Goal: Task Accomplishment & Management: Use online tool/utility

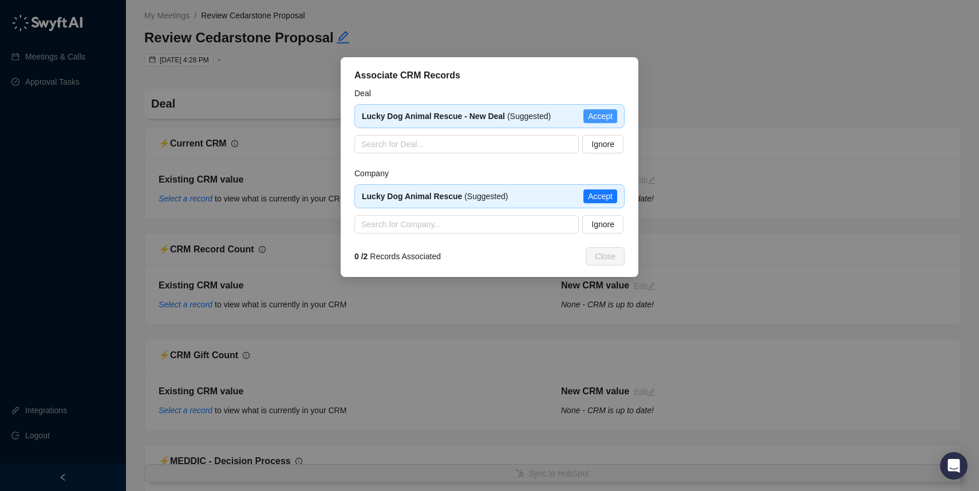
click at [601, 113] on span "Accept" at bounding box center [600, 116] width 25 height 13
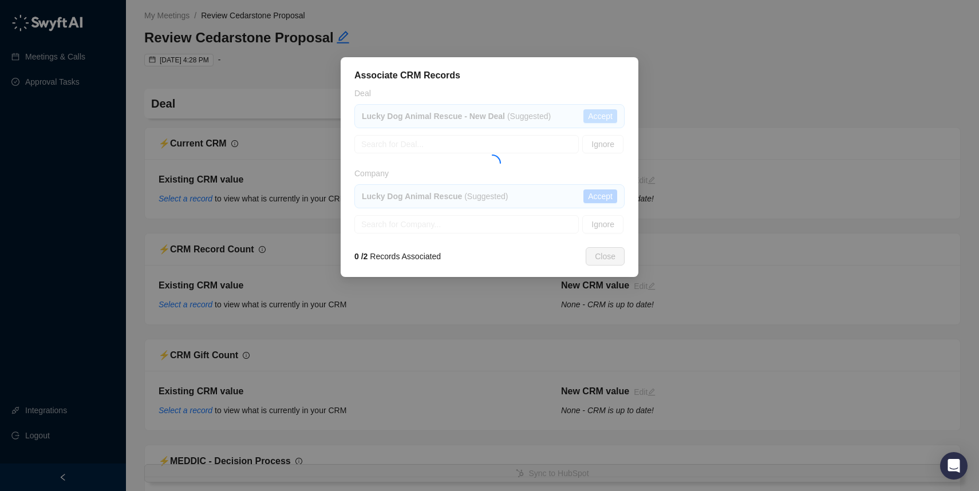
click at [601, 113] on div "Deal Lucky Dog Animal Rescue - New Deal (Suggested) Accept Search for Deal... I…" at bounding box center [489, 160] width 270 height 147
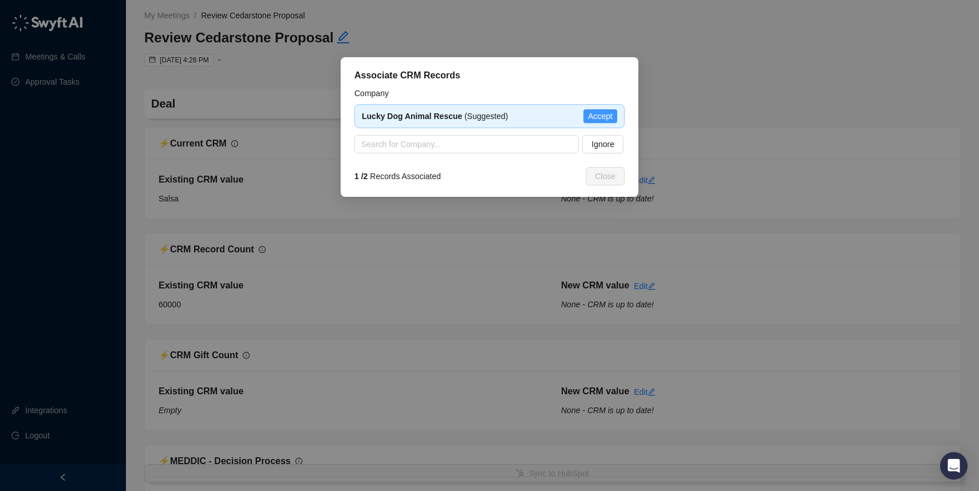
click at [604, 122] on span "Accept" at bounding box center [600, 116] width 25 height 13
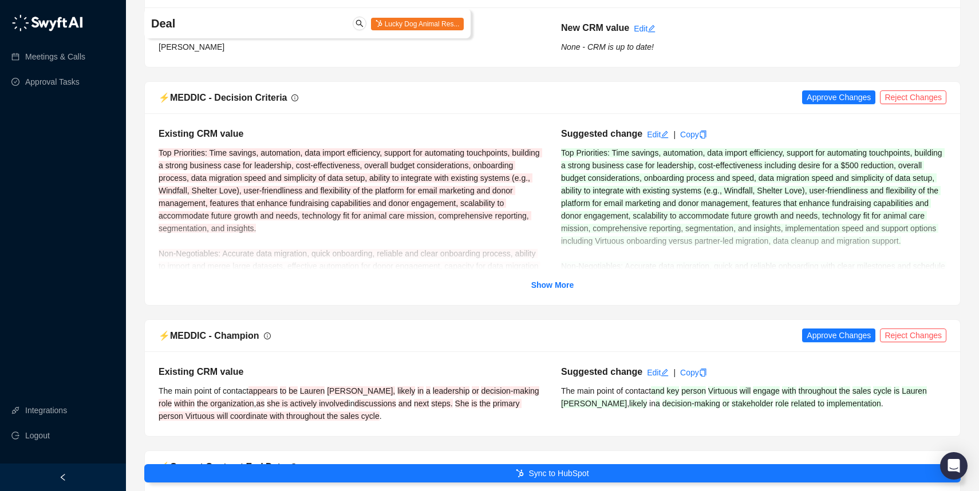
scroll to position [928, 0]
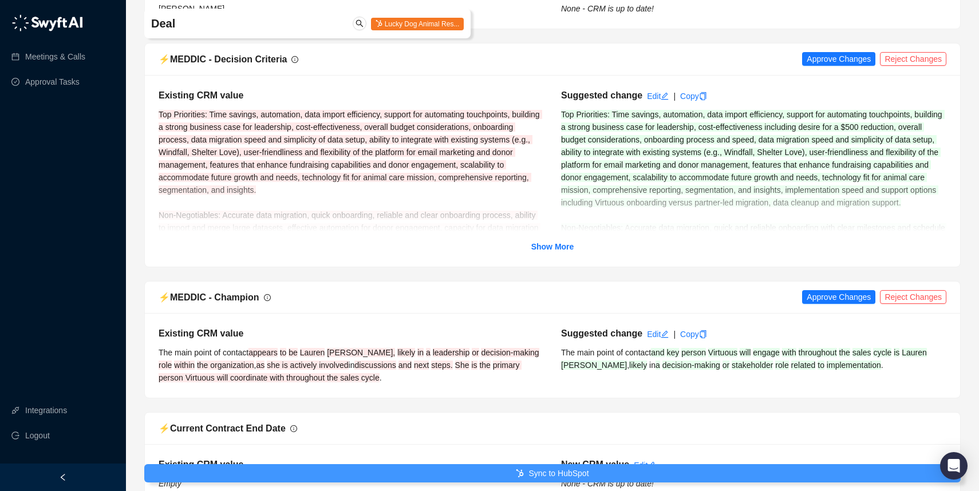
click at [544, 473] on span "Sync to HubSpot" at bounding box center [559, 473] width 60 height 13
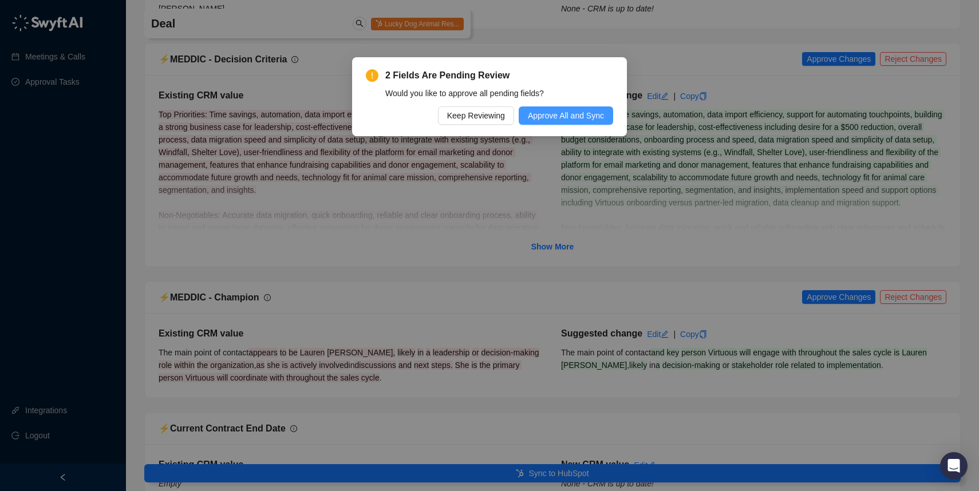
click at [561, 116] on span "Approve All and Sync" at bounding box center [566, 115] width 76 height 13
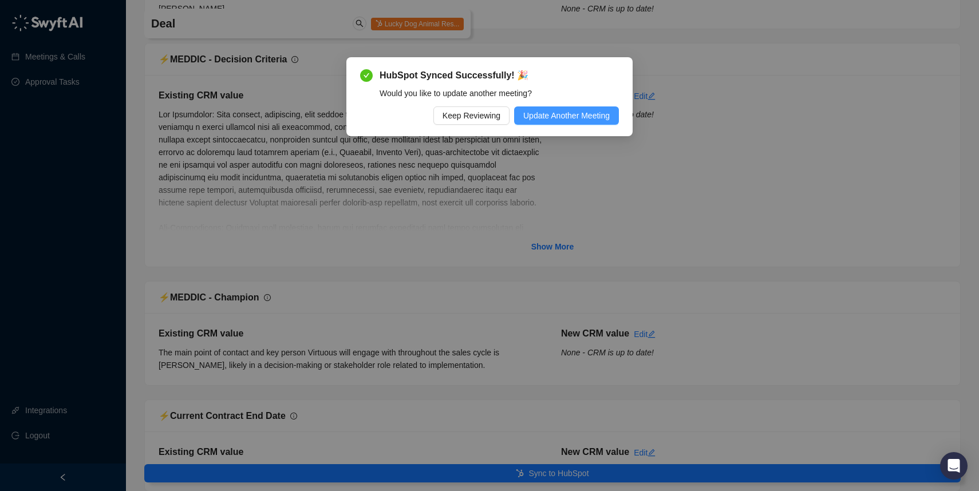
click at [569, 119] on span "Update Another Meeting" at bounding box center [566, 115] width 86 height 13
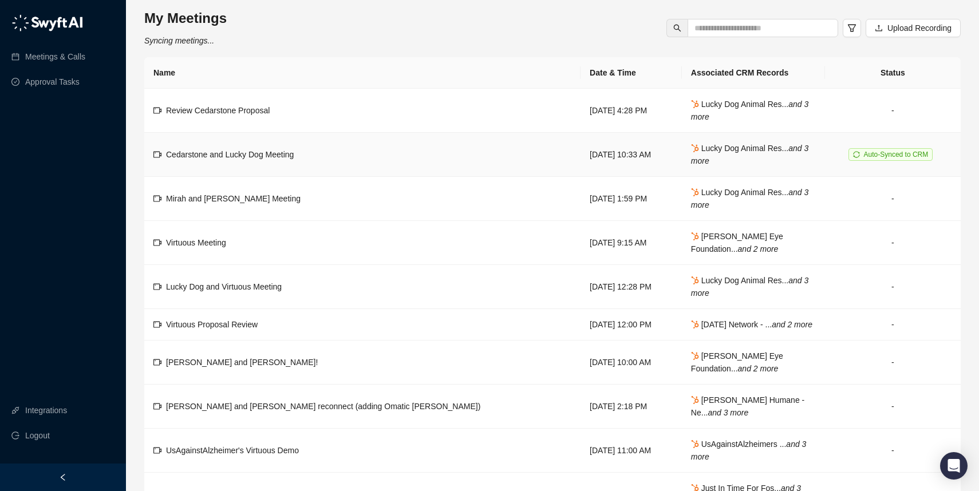
click at [266, 151] on span "Cedarstone and Lucky Dog Meeting" at bounding box center [230, 154] width 128 height 9
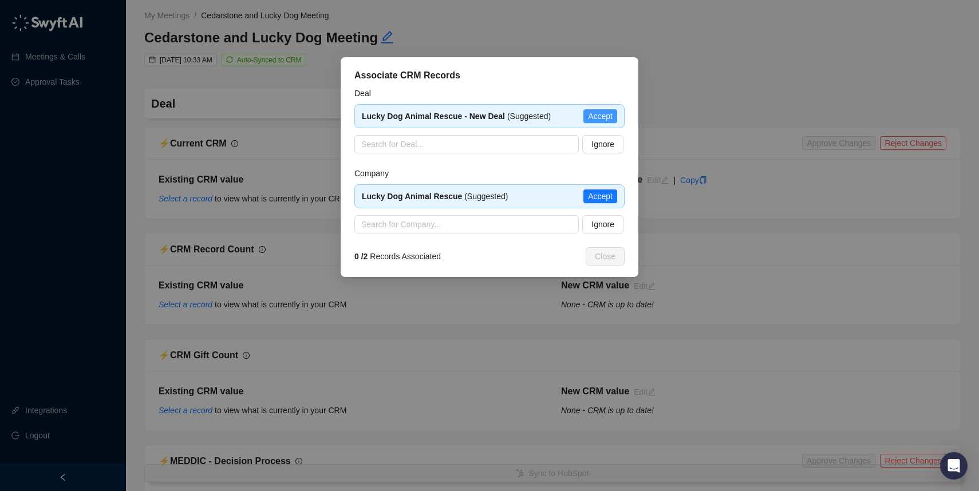
click at [609, 116] on span "Accept" at bounding box center [600, 116] width 25 height 13
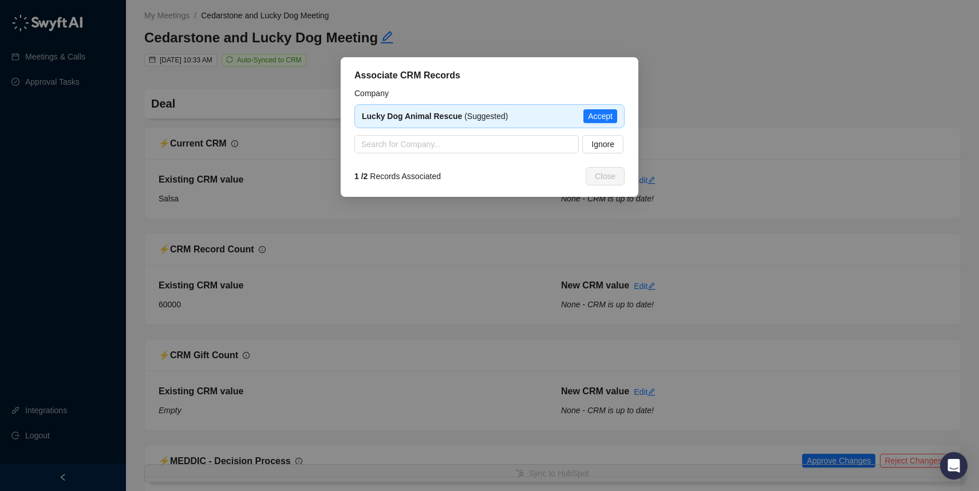
click at [603, 115] on span "Accept" at bounding box center [600, 116] width 25 height 13
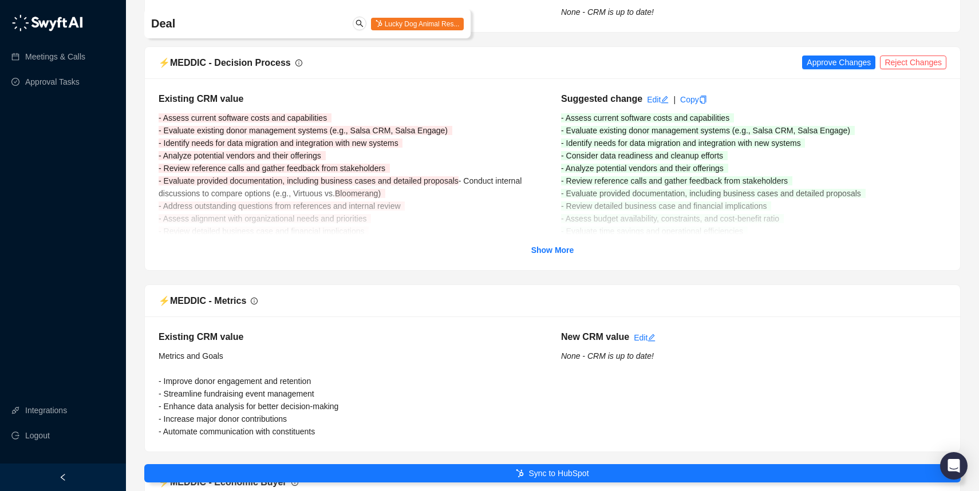
scroll to position [402, 0]
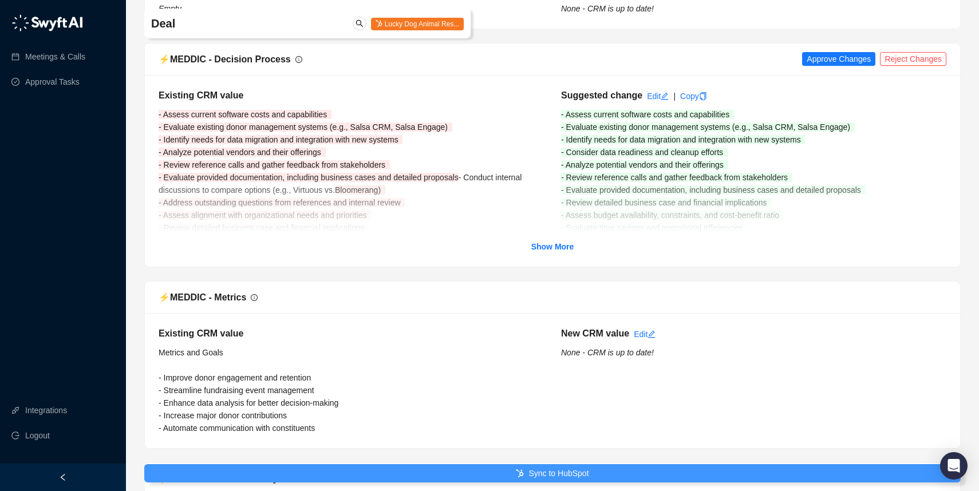
click at [509, 475] on button "Sync to HubSpot" at bounding box center [552, 473] width 817 height 18
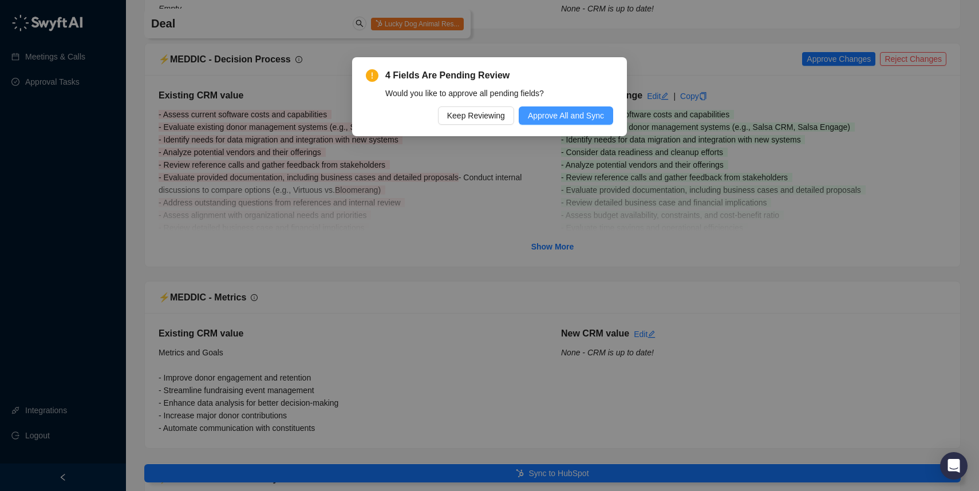
click at [582, 115] on span "Approve All and Sync" at bounding box center [566, 115] width 76 height 13
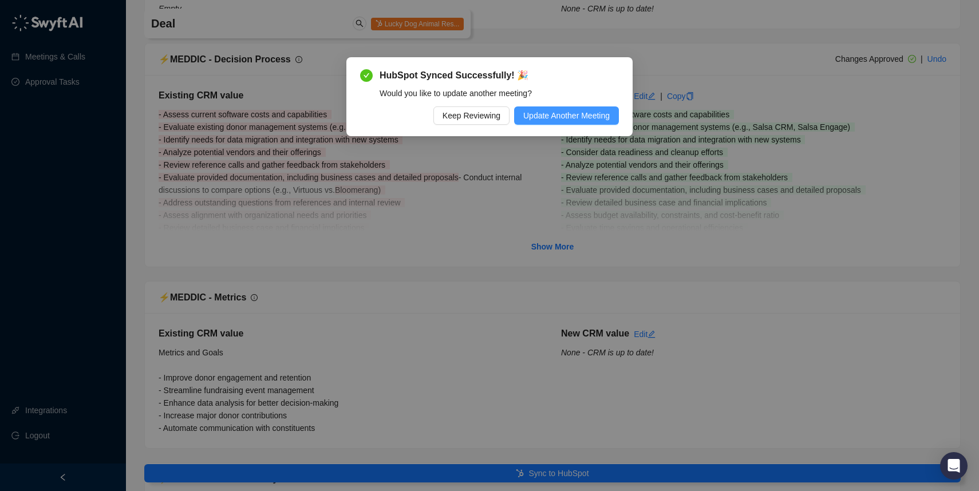
click at [565, 116] on span "Update Another Meeting" at bounding box center [566, 115] width 86 height 13
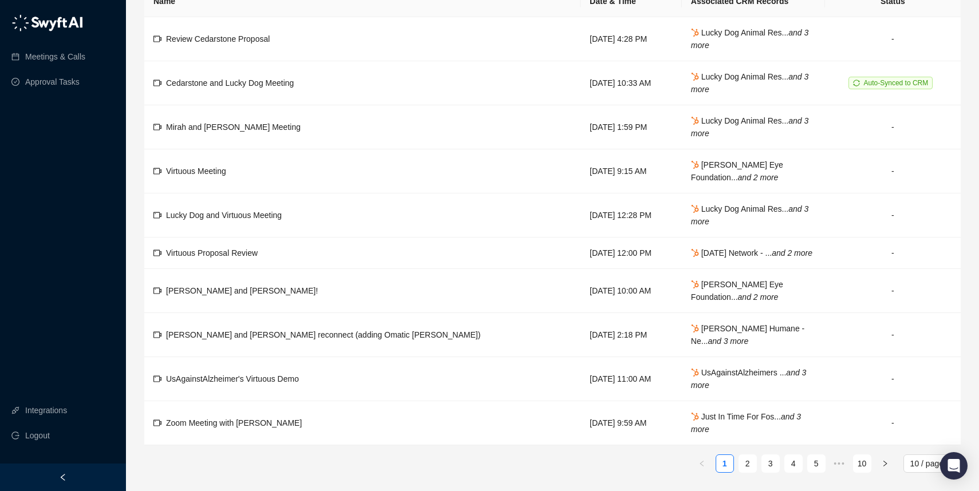
scroll to position [84, 0]
